Goal: Answer question/provide support: Share knowledge or assist other users

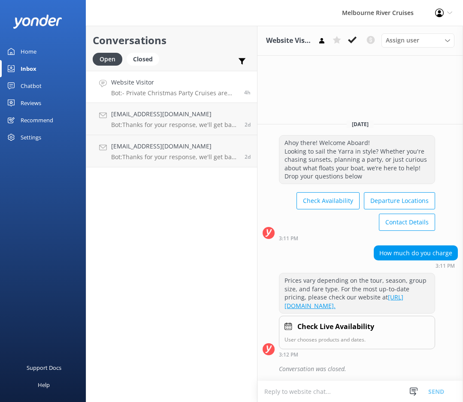
click at [187, 83] on h4 "Website Visitor" at bounding box center [174, 82] width 127 height 9
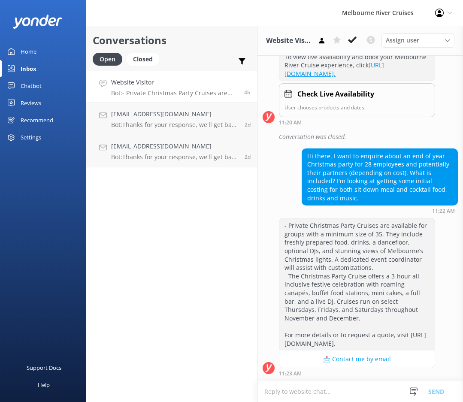
scroll to position [184, 0]
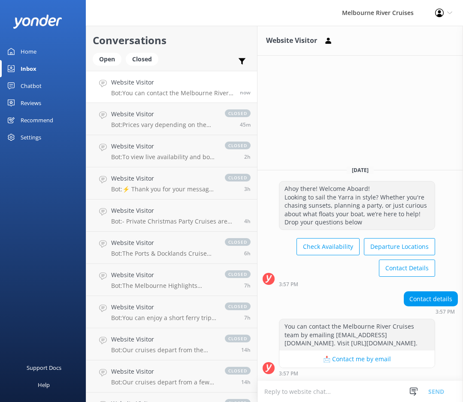
click at [53, 52] on link "Home" at bounding box center [43, 51] width 86 height 17
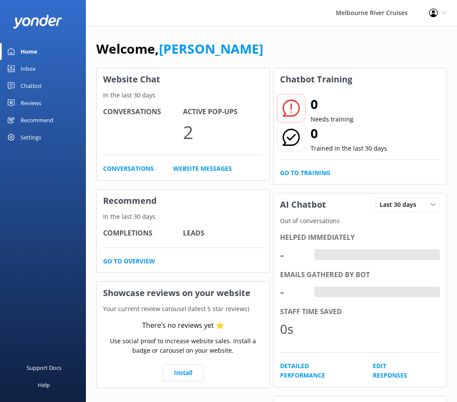
click at [53, 52] on link "Home" at bounding box center [43, 51] width 86 height 17
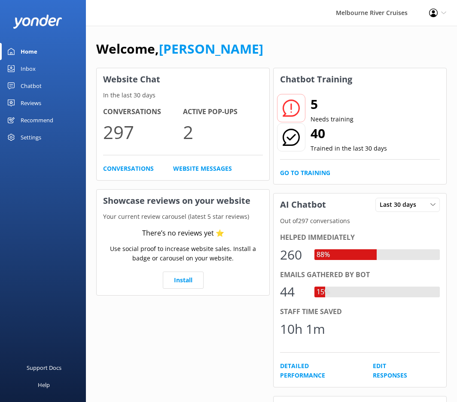
click at [35, 69] on div "Inbox" at bounding box center [28, 68] width 15 height 17
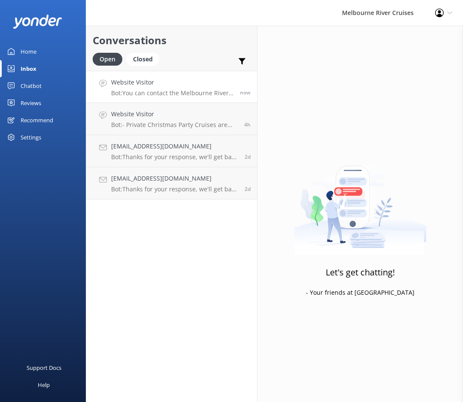
click at [145, 90] on p "Bot: You can contact the Melbourne River Cruises team by emailing [EMAIL_ADDRES…" at bounding box center [172, 93] width 122 height 8
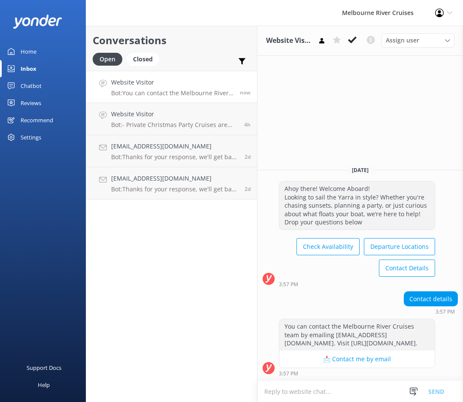
click at [220, 88] on div "Website Visitor Bot: You can contact the Melbourne River Cruises team by emaili…" at bounding box center [172, 87] width 122 height 18
click at [351, 40] on icon at bounding box center [352, 40] width 9 height 9
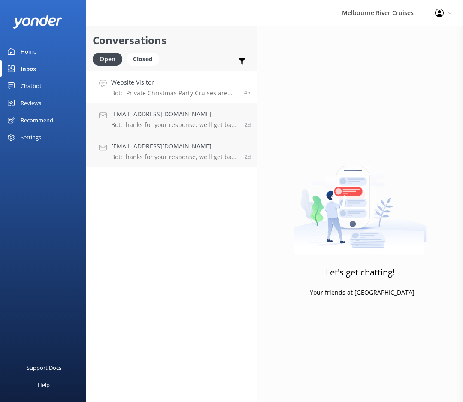
click at [198, 92] on p "Bot: - Private Christmas Party Cruises are available for groups with a minimum …" at bounding box center [174, 93] width 127 height 8
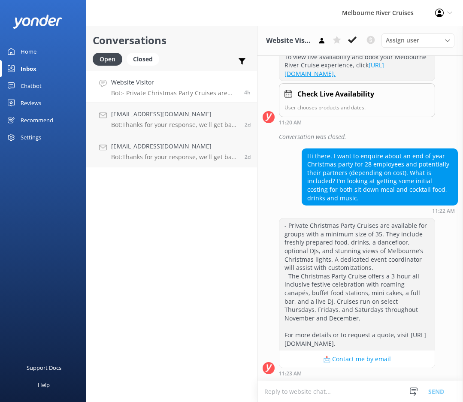
scroll to position [184, 0]
click at [348, 40] on icon at bounding box center [352, 40] width 9 height 9
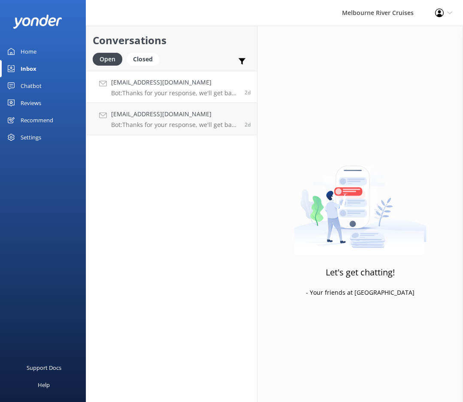
click at [186, 92] on p "Bot: Thanks for your response, we'll get back to you as soon as we can during o…" at bounding box center [174, 93] width 127 height 8
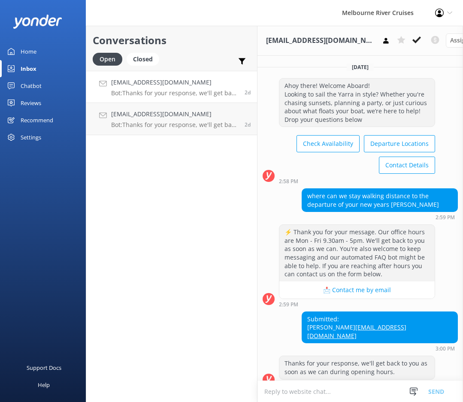
scroll to position [18, 0]
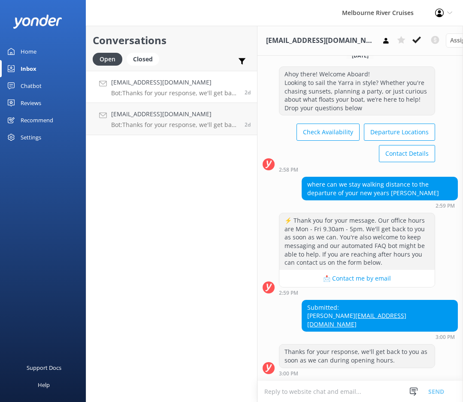
click at [196, 82] on h4 "[EMAIL_ADDRESS][DOMAIN_NAME]" at bounding box center [174, 82] width 127 height 9
click at [413, 43] on icon at bounding box center [417, 40] width 9 height 9
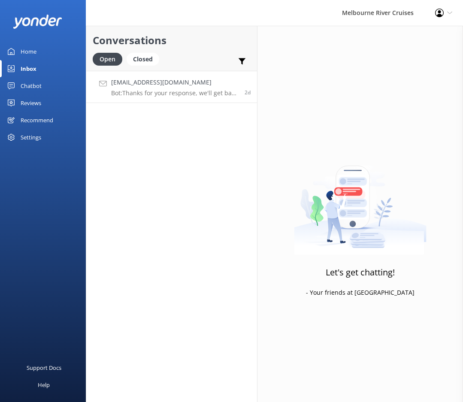
click at [214, 100] on link "[EMAIL_ADDRESS][DOMAIN_NAME] Bot: Thanks for your response, we'll get back to y…" at bounding box center [171, 87] width 171 height 32
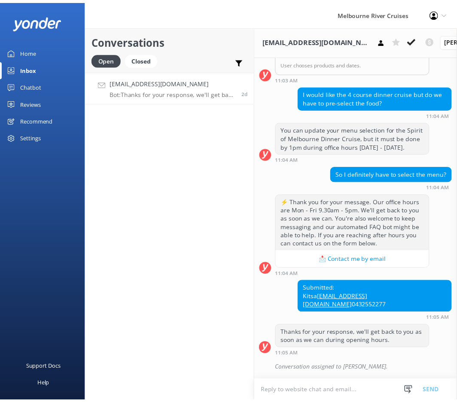
scroll to position [259, 0]
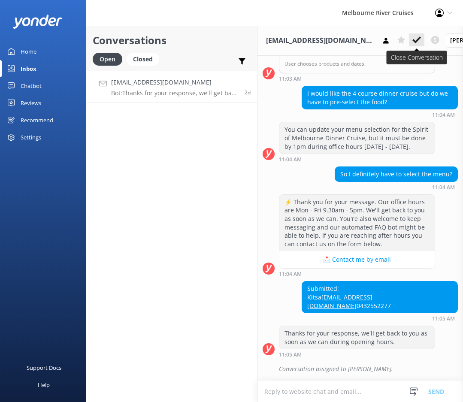
click at [413, 43] on icon at bounding box center [417, 40] width 9 height 9
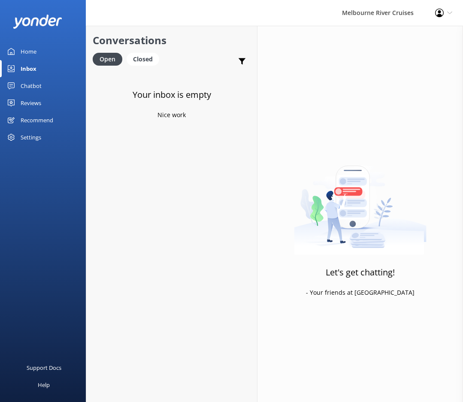
click at [51, 56] on link "Home" at bounding box center [43, 51] width 86 height 17
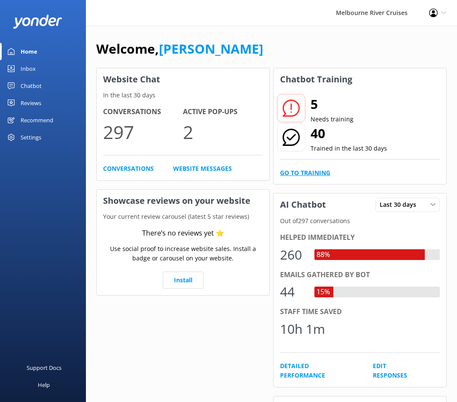
click at [315, 171] on link "Go to Training" at bounding box center [305, 172] width 50 height 9
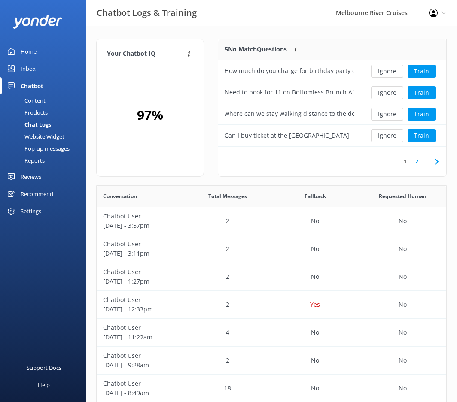
scroll to position [295, 343]
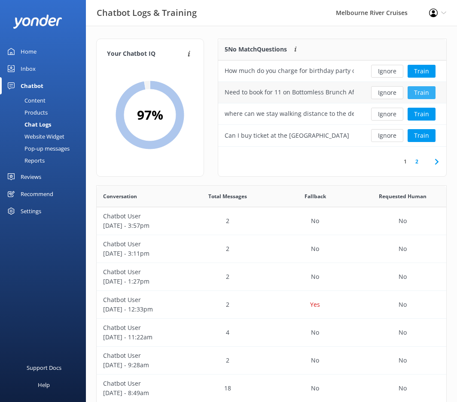
click at [420, 91] on button "Train" at bounding box center [421, 92] width 28 height 13
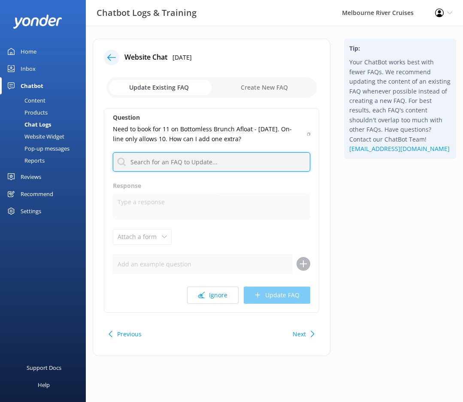
click at [210, 161] on input "text" at bounding box center [211, 161] width 197 height 19
type input "contact"
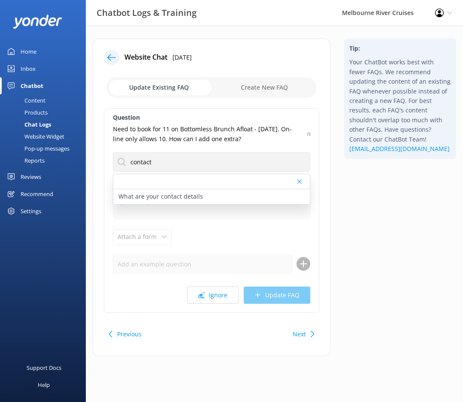
click at [156, 195] on p "What are your contact details" at bounding box center [160, 196] width 85 height 9
type textarea "You can contact the Melbourne River Cruises team by emailing [EMAIL_ADDRESS][DO…"
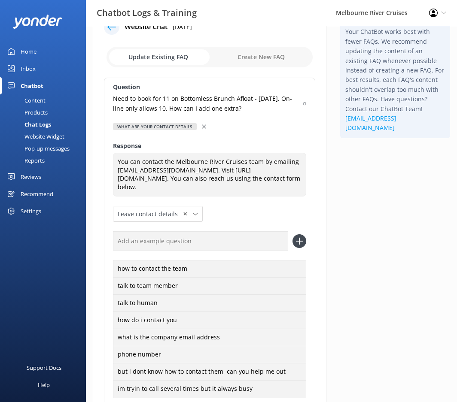
scroll to position [134, 0]
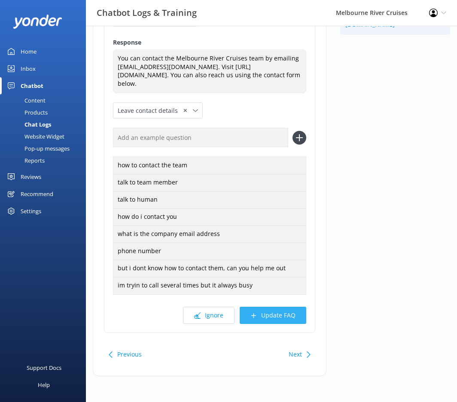
drag, startPoint x: 279, startPoint y: 307, endPoint x: 279, endPoint y: 311, distance: 4.4
click at [279, 307] on div "Question Need to book for 11 on Bottomless Brunch Afloat - [DATE]. On-line only…" at bounding box center [209, 153] width 211 height 359
click at [278, 316] on button "Update FAQ" at bounding box center [273, 315] width 67 height 17
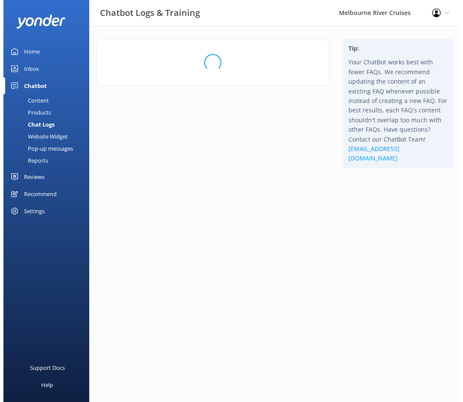
scroll to position [0, 0]
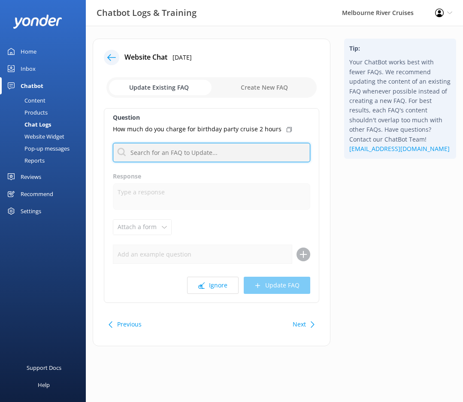
click at [197, 151] on input "text" at bounding box center [211, 152] width 197 height 19
click at [32, 52] on div "Home" at bounding box center [29, 51] width 16 height 17
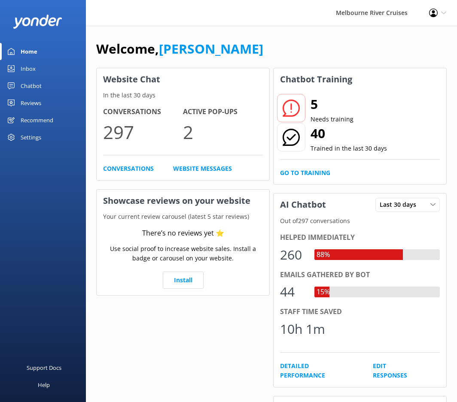
click at [32, 52] on div "Home" at bounding box center [29, 51] width 17 height 17
click at [33, 71] on div "Inbox" at bounding box center [28, 68] width 15 height 17
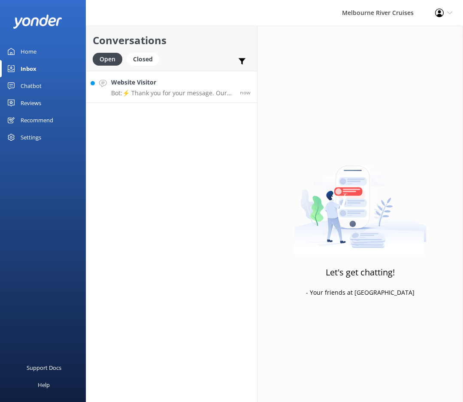
click at [186, 81] on h4 "Website Visitor" at bounding box center [172, 82] width 122 height 9
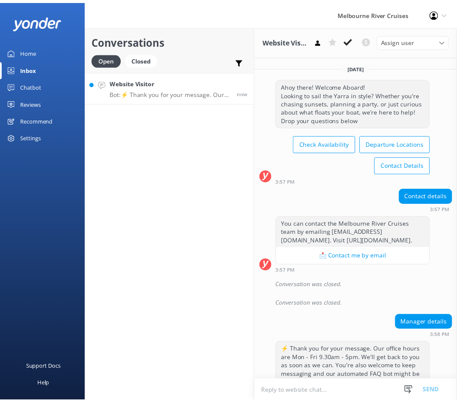
scroll to position [49, 0]
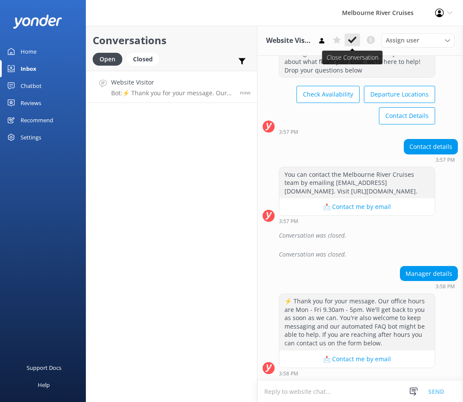
click at [352, 41] on use at bounding box center [352, 39] width 9 height 7
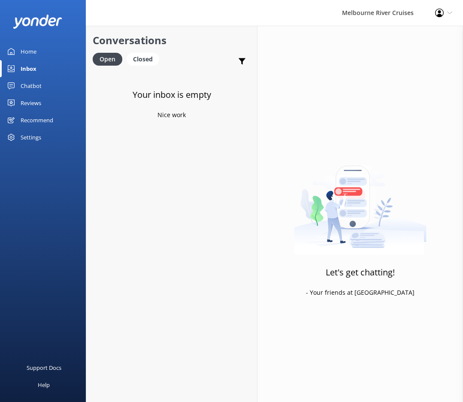
click at [28, 49] on div "Home" at bounding box center [29, 51] width 16 height 17
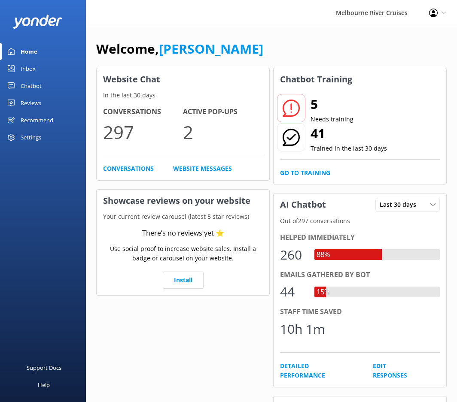
click at [39, 81] on div "Chatbot" at bounding box center [31, 85] width 21 height 17
